Goal: Information Seeking & Learning: Learn about a topic

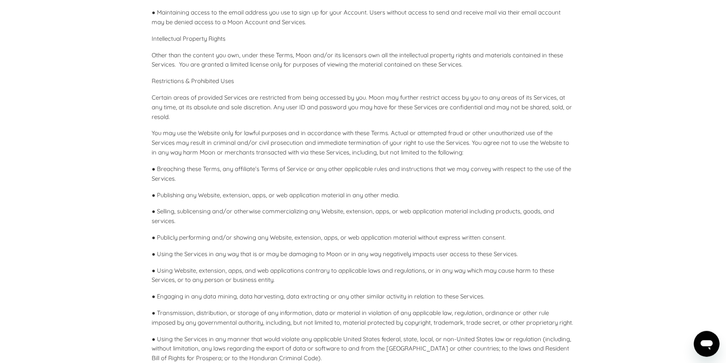
scroll to position [628, 0]
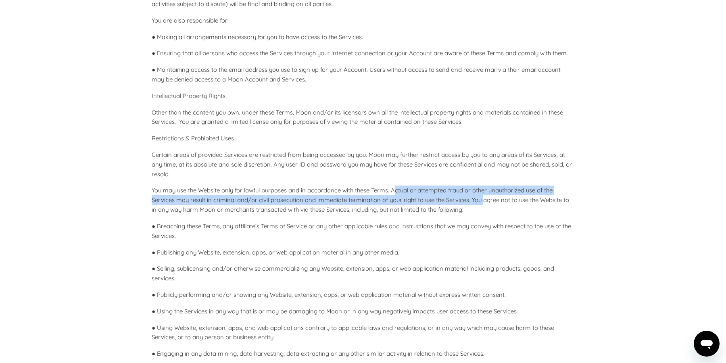
drag, startPoint x: 394, startPoint y: 183, endPoint x: 482, endPoint y: 191, distance: 88.7
click at [482, 191] on p "You may use the Website only for lawful purposes and in accordance with these T…" at bounding box center [363, 199] width 422 height 29
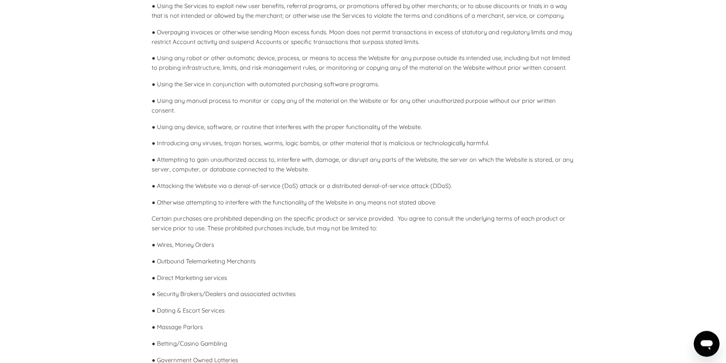
scroll to position [1410, 0]
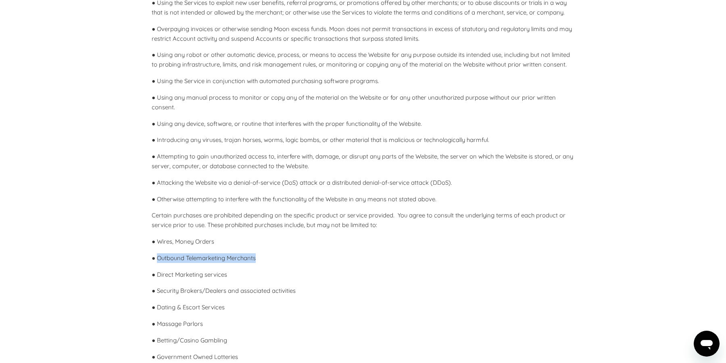
drag, startPoint x: 159, startPoint y: 249, endPoint x: 280, endPoint y: 249, distance: 120.9
click at [280, 253] on p "● Outbound Telemarketing Merchants" at bounding box center [363, 258] width 422 height 10
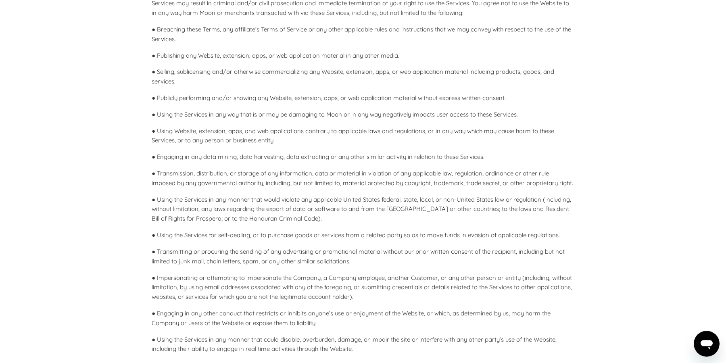
scroll to position [0, 0]
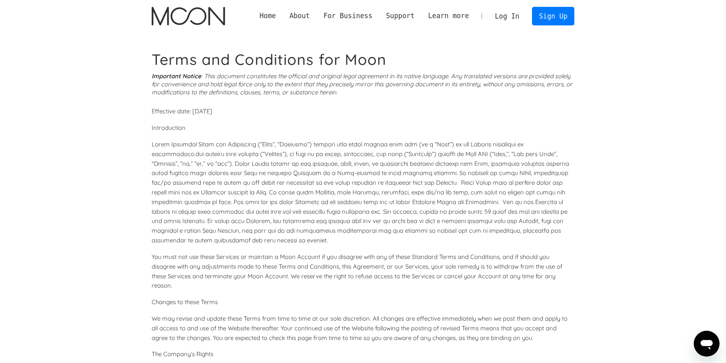
click at [308, 28] on link "About Moon" at bounding box center [320, 29] width 74 height 16
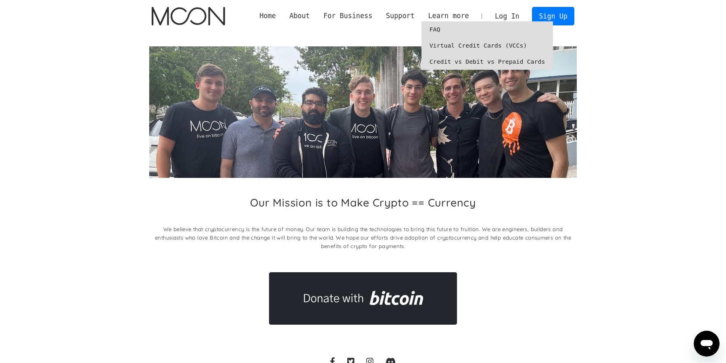
click at [442, 30] on link "FAQ" at bounding box center [487, 29] width 132 height 16
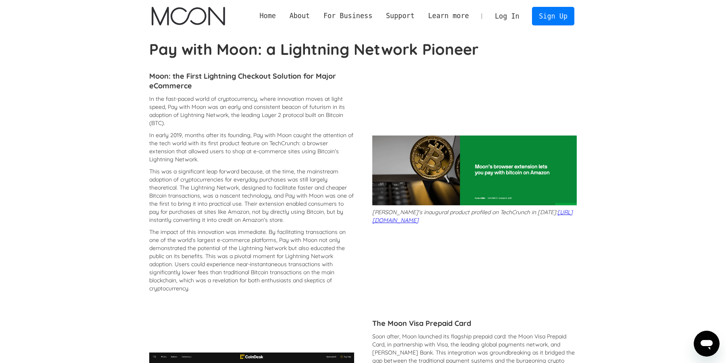
click at [271, 16] on link "Home" at bounding box center [268, 16] width 30 height 10
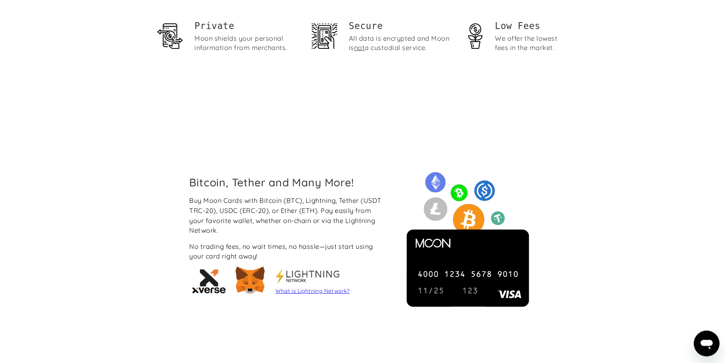
scroll to position [551, 0]
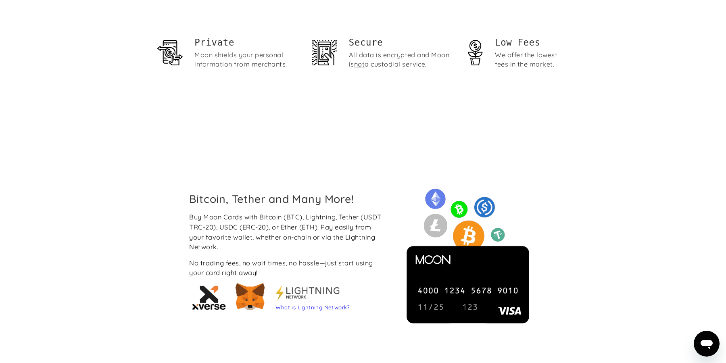
click at [238, 294] on img at bounding box center [250, 297] width 36 height 36
click at [247, 294] on img at bounding box center [250, 297] width 36 height 36
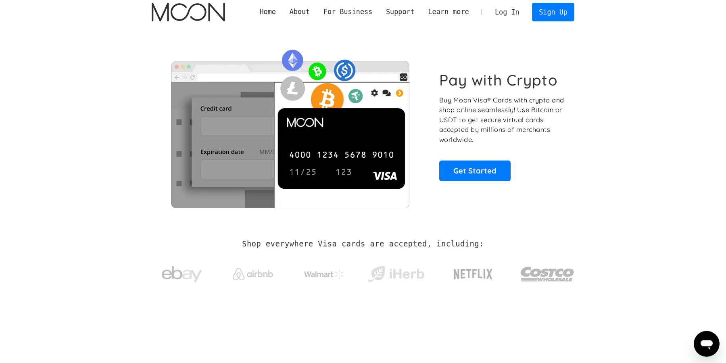
scroll to position [0, 0]
